Goal: Navigation & Orientation: Find specific page/section

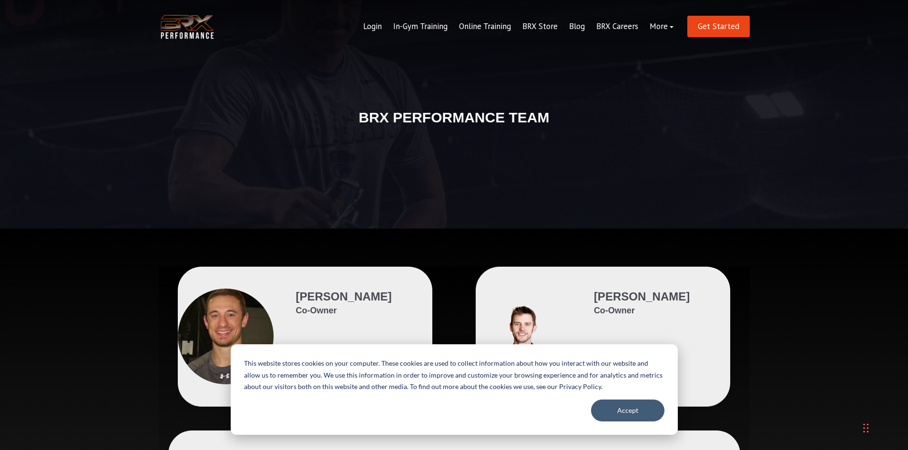
click at [761, 200] on div "BRX PERFORMANCE TEAM" at bounding box center [454, 114] width 908 height 229
click at [442, 22] on link "In-Gym Training" at bounding box center [420, 26] width 66 height 23
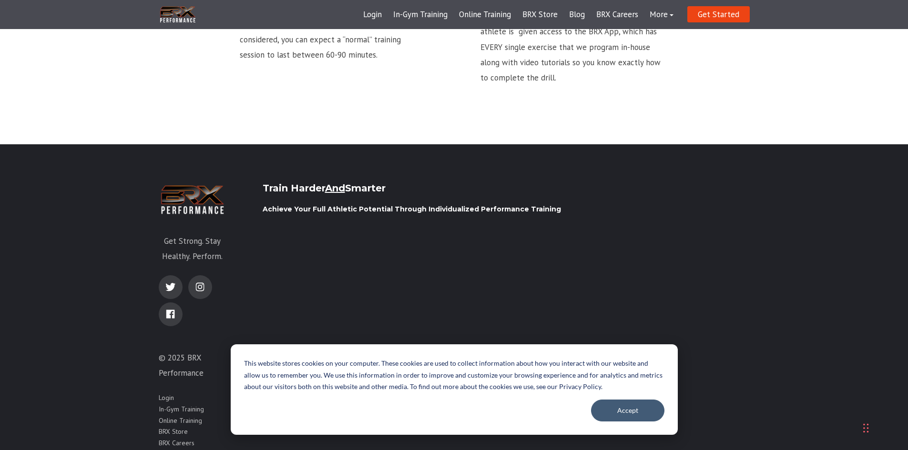
scroll to position [1478, 0]
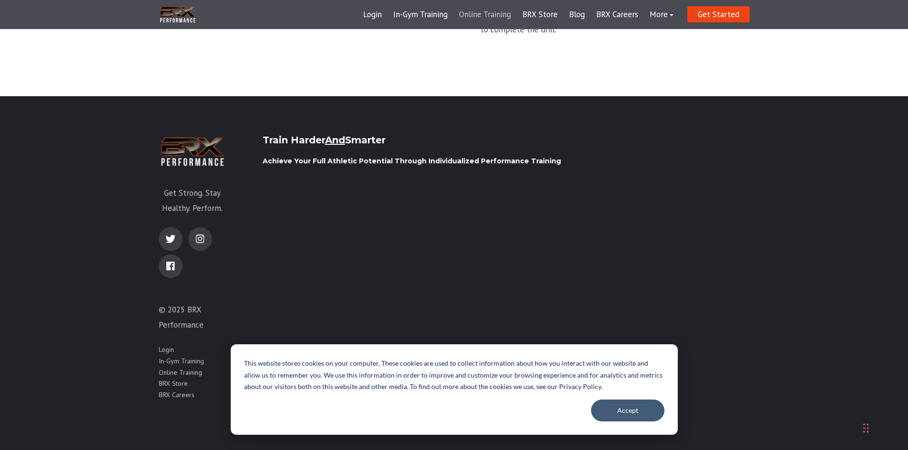
click at [489, 12] on link "Online Training" at bounding box center [484, 14] width 63 height 23
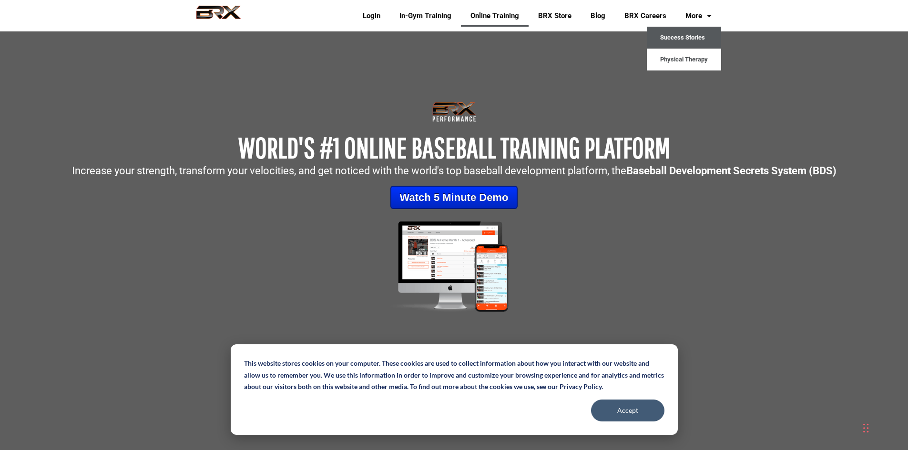
click at [688, 39] on link "Success Stories" at bounding box center [684, 38] width 74 height 22
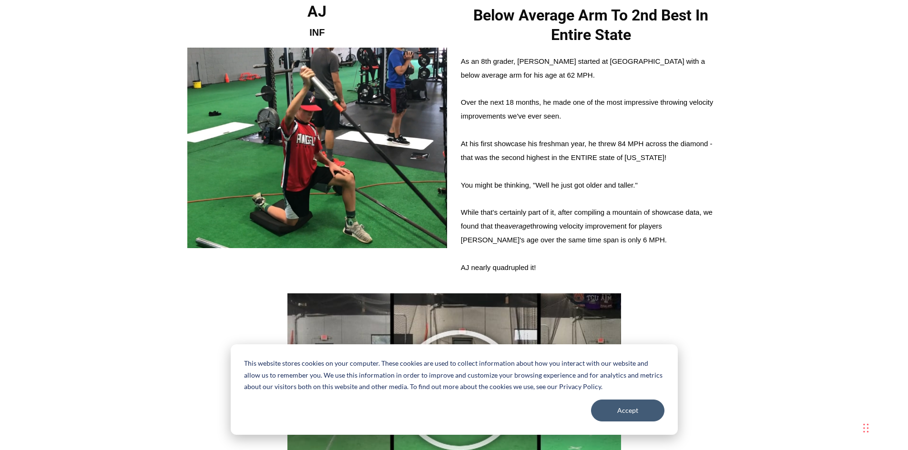
scroll to position [3210, 0]
